Goal: Find specific page/section: Find specific page/section

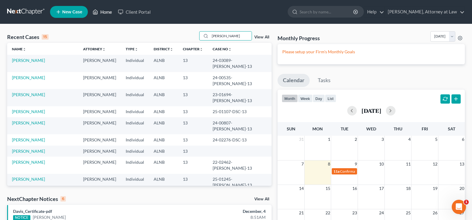
click at [108, 13] on link "Home" at bounding box center [102, 12] width 25 height 11
click at [107, 9] on link "Home" at bounding box center [102, 12] width 25 height 11
drag, startPoint x: 237, startPoint y: 35, endPoint x: 171, endPoint y: 37, distance: 65.8
click at [180, 36] on div "Recent Cases 15 [PERSON_NAME] View All" at bounding box center [139, 37] width 264 height 12
type input "[PERSON_NAME]"
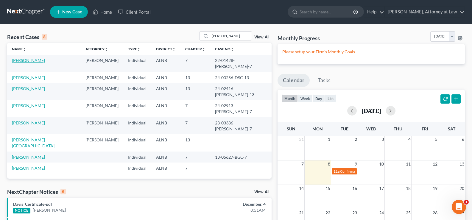
click at [30, 61] on link "[PERSON_NAME]" at bounding box center [28, 60] width 33 height 5
